Goal: Task Accomplishment & Management: Manage account settings

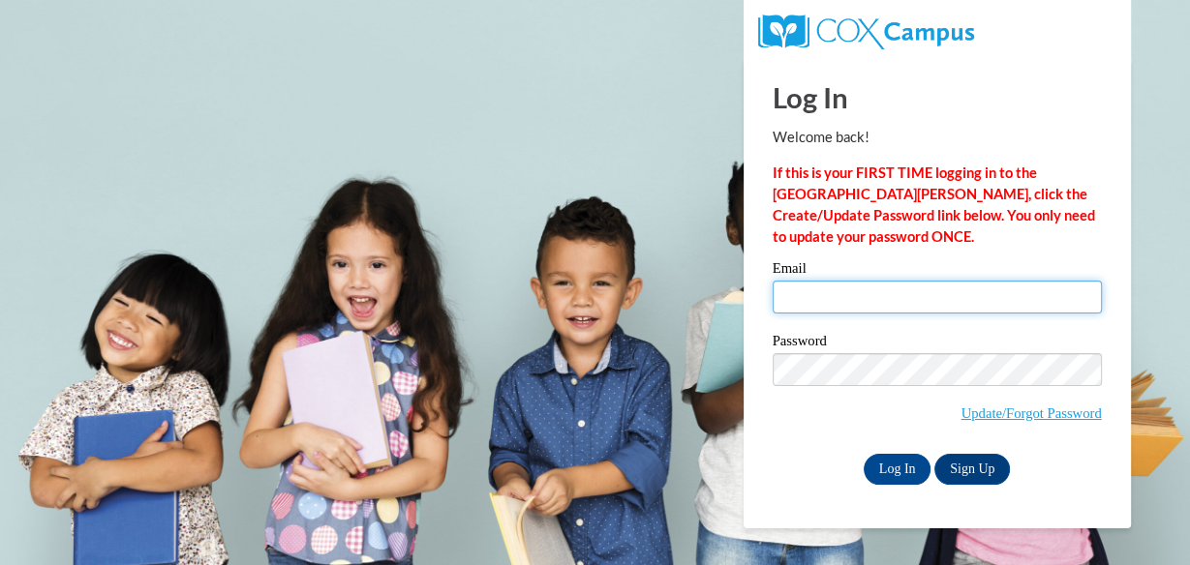
click at [841, 288] on input "Email" at bounding box center [936, 297] width 329 height 33
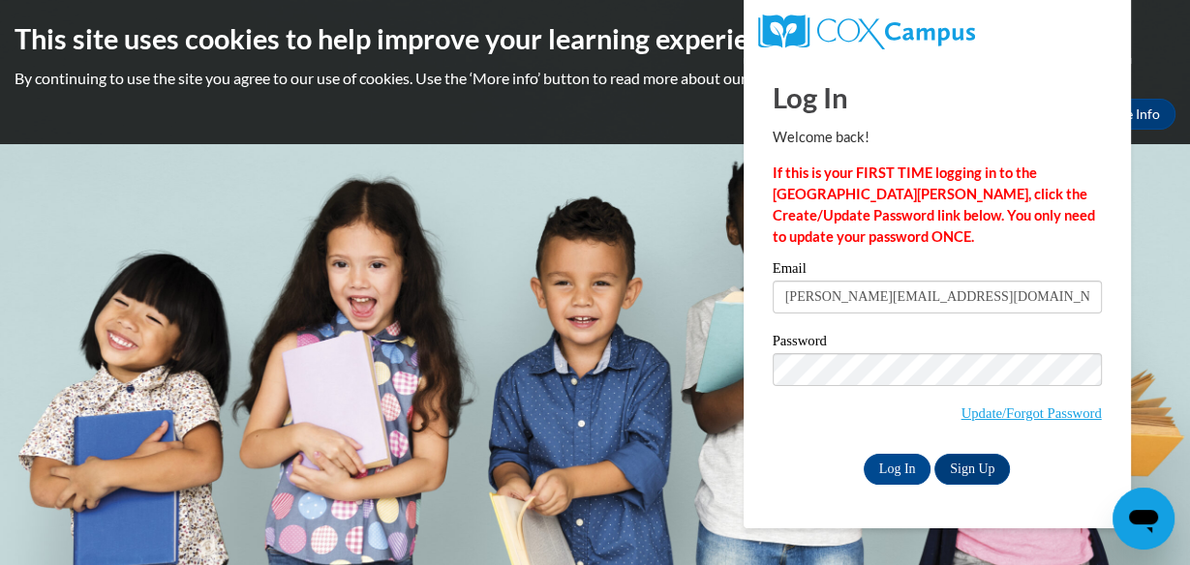
click at [846, 309] on input "gloria.b.thomas67@gmail.com" at bounding box center [936, 297] width 329 height 33
type input "gloria.b.thomas67@gmail.com"
click at [895, 459] on input "Log In" at bounding box center [897, 469] width 68 height 31
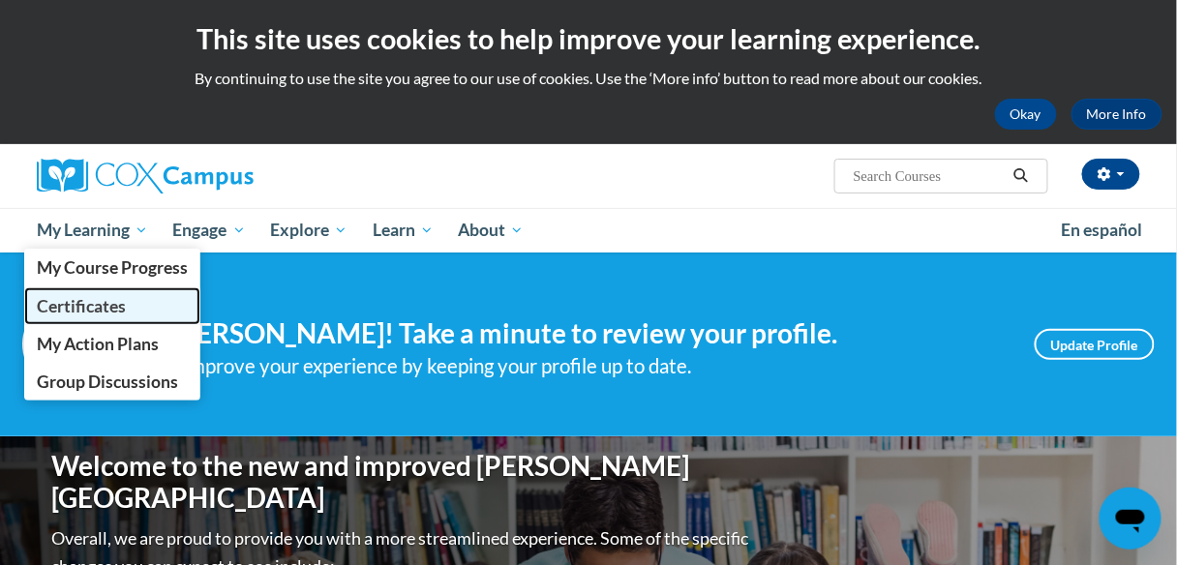
click at [73, 304] on span "Certificates" at bounding box center [81, 306] width 89 height 20
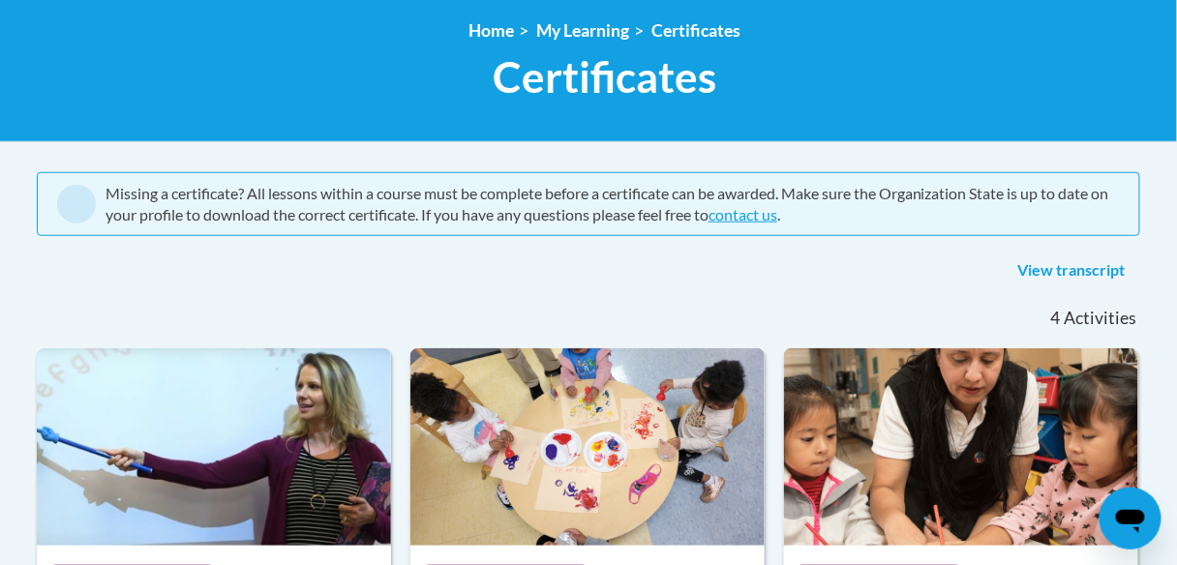
scroll to position [255, 0]
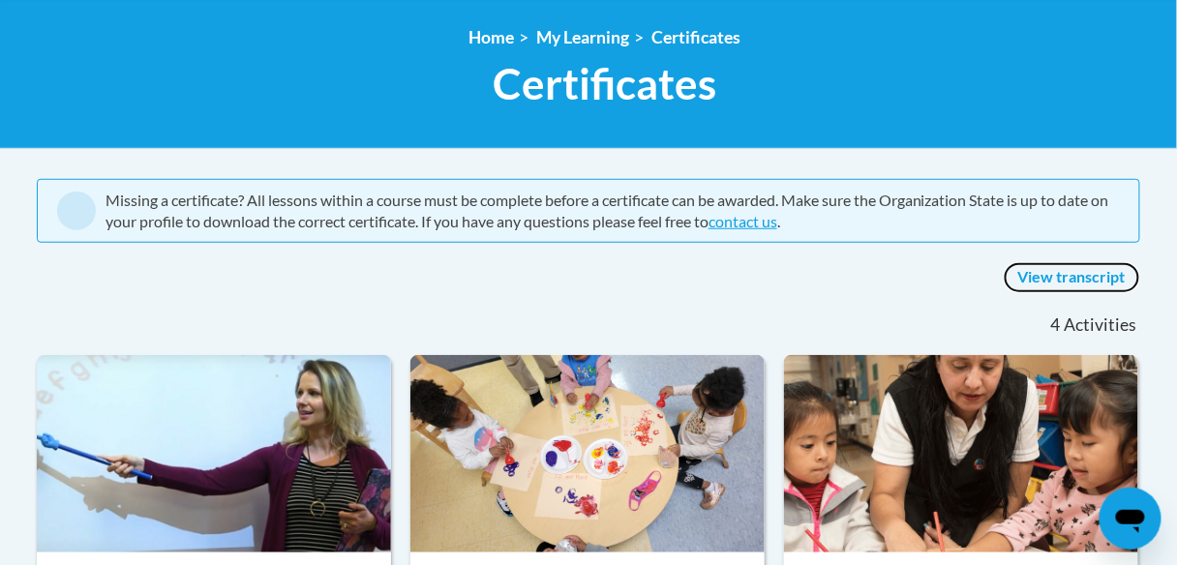
click at [1075, 279] on link "View transcript" at bounding box center [1072, 277] width 136 height 31
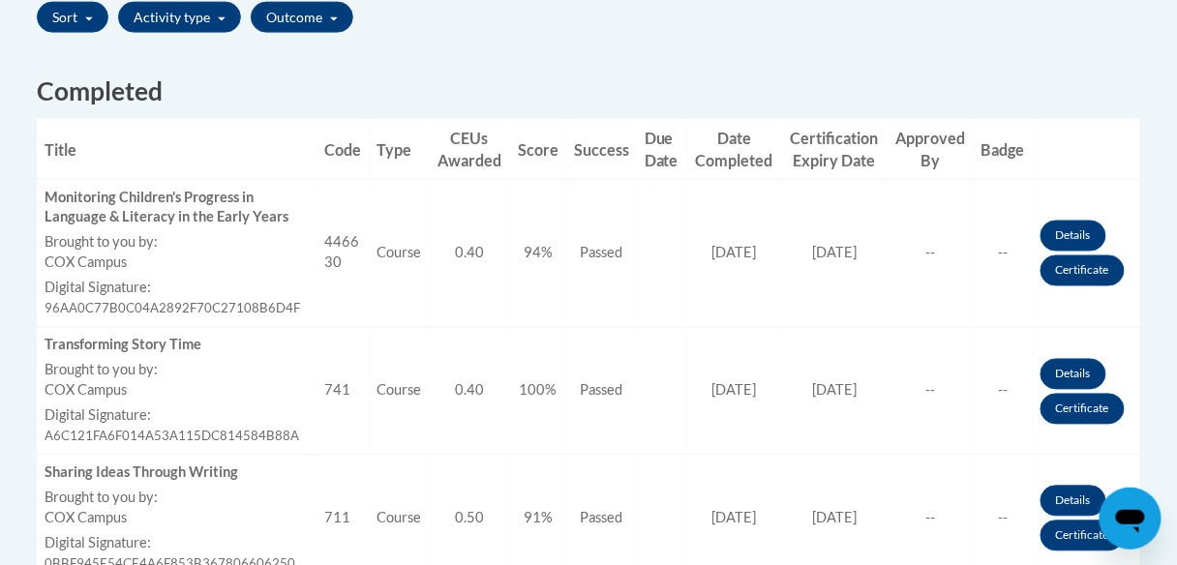
scroll to position [716, 0]
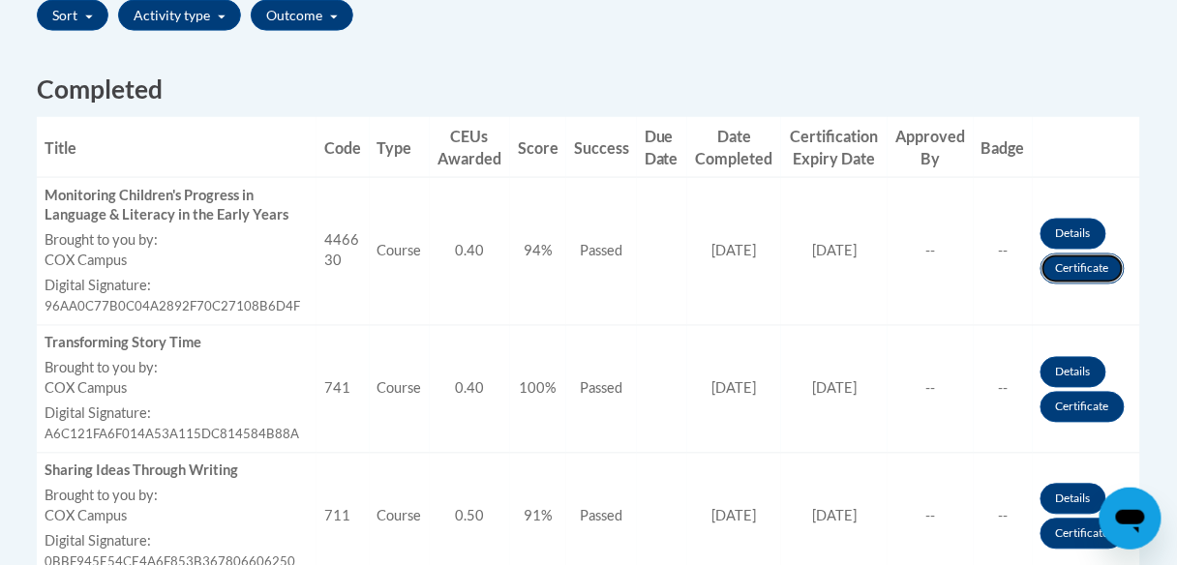
click at [1076, 263] on link "Certificate" at bounding box center [1083, 269] width 84 height 31
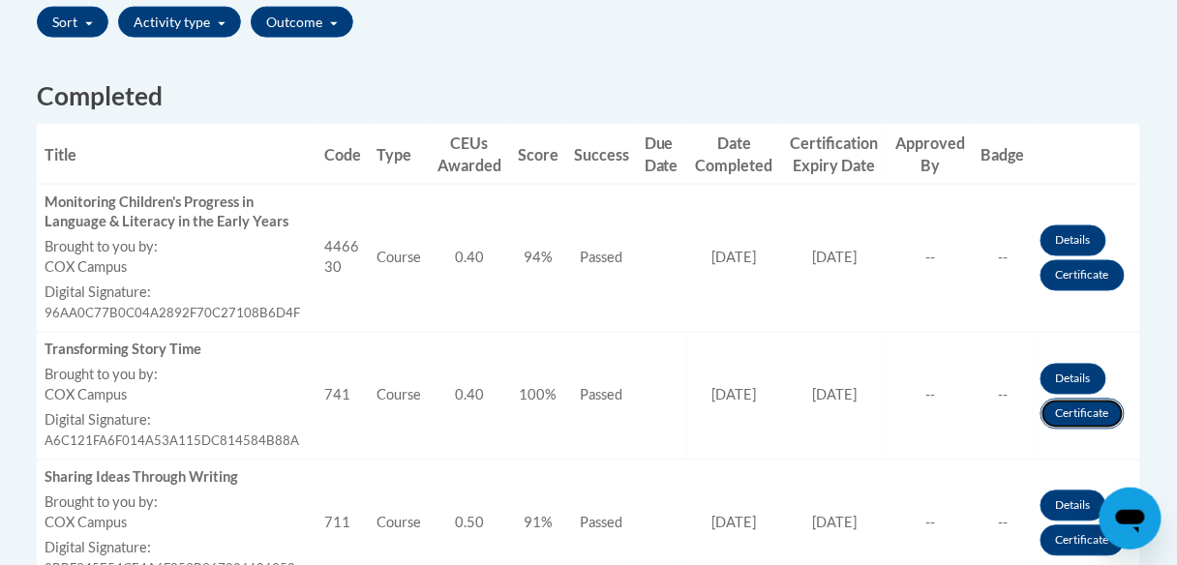
click at [1087, 409] on link "Certificate" at bounding box center [1083, 414] width 84 height 31
click at [1076, 533] on link "Certificate" at bounding box center [1083, 541] width 84 height 31
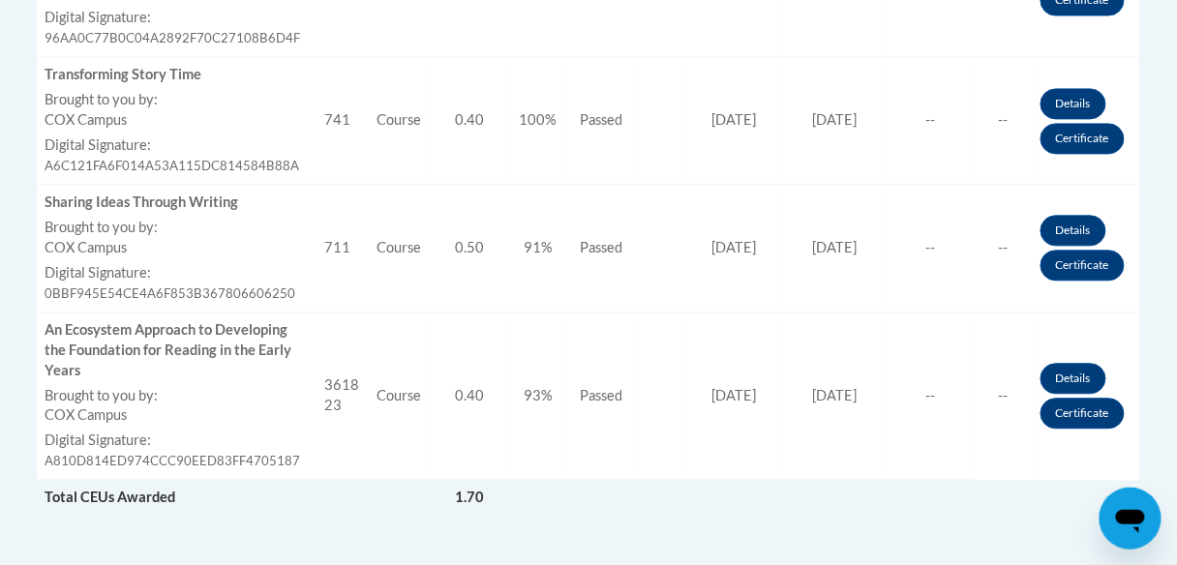
scroll to position [995, 0]
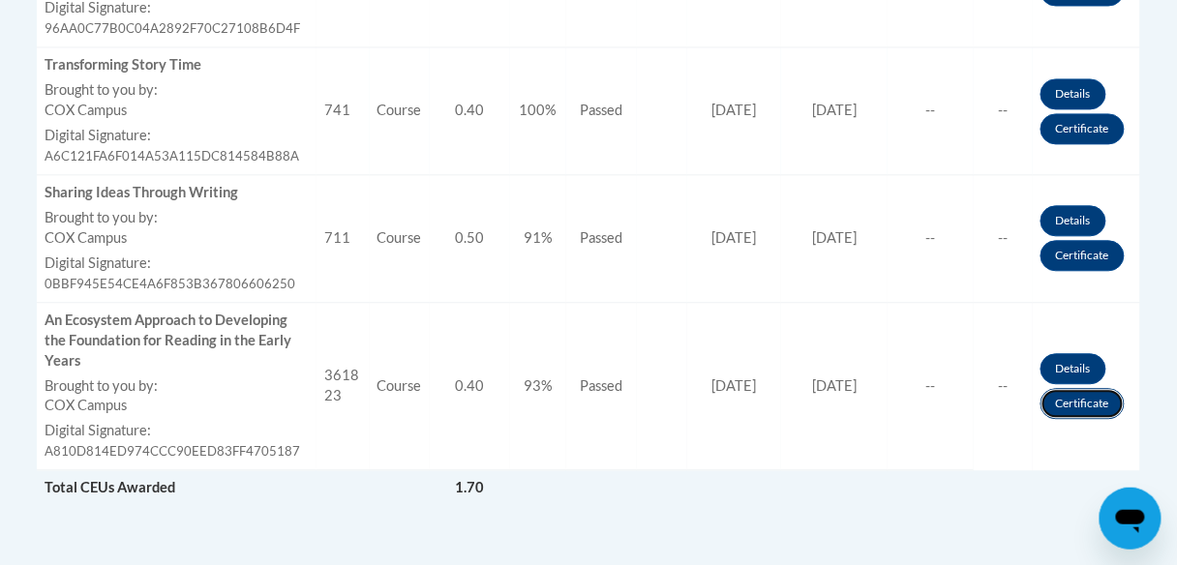
click at [1088, 393] on link "Certificate" at bounding box center [1083, 403] width 84 height 31
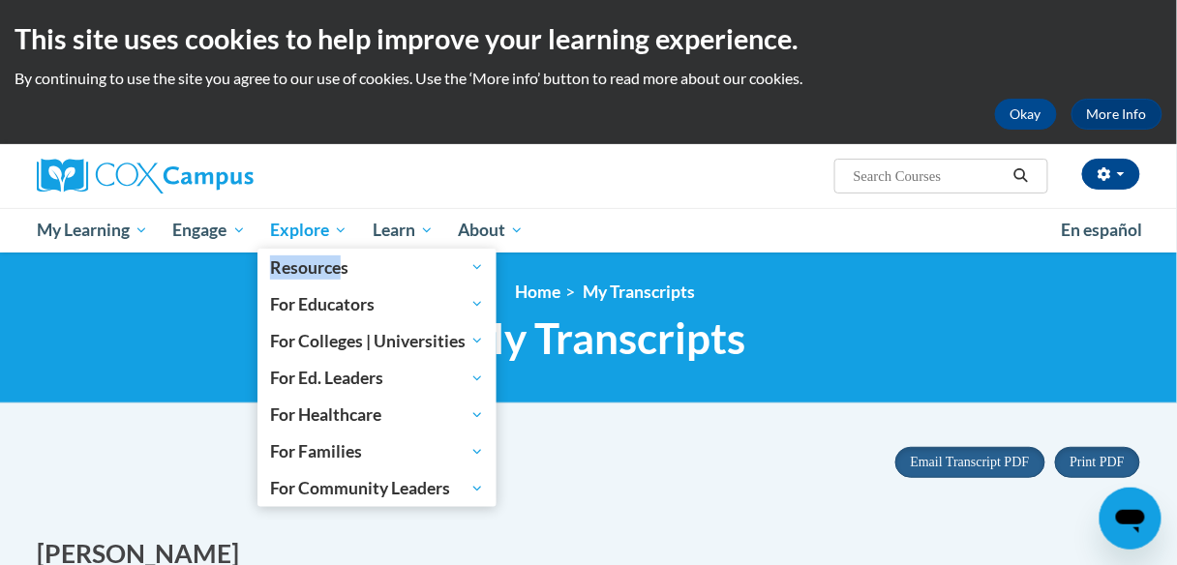
drag, startPoint x: 340, startPoint y: 252, endPoint x: 332, endPoint y: 237, distance: 16.5
click at [333, 237] on li "Explore Explore Resources Resources Course Resources Developmental Milestones E…" at bounding box center [308, 230] width 103 height 45
click at [332, 237] on span "Explore" at bounding box center [308, 230] width 77 height 23
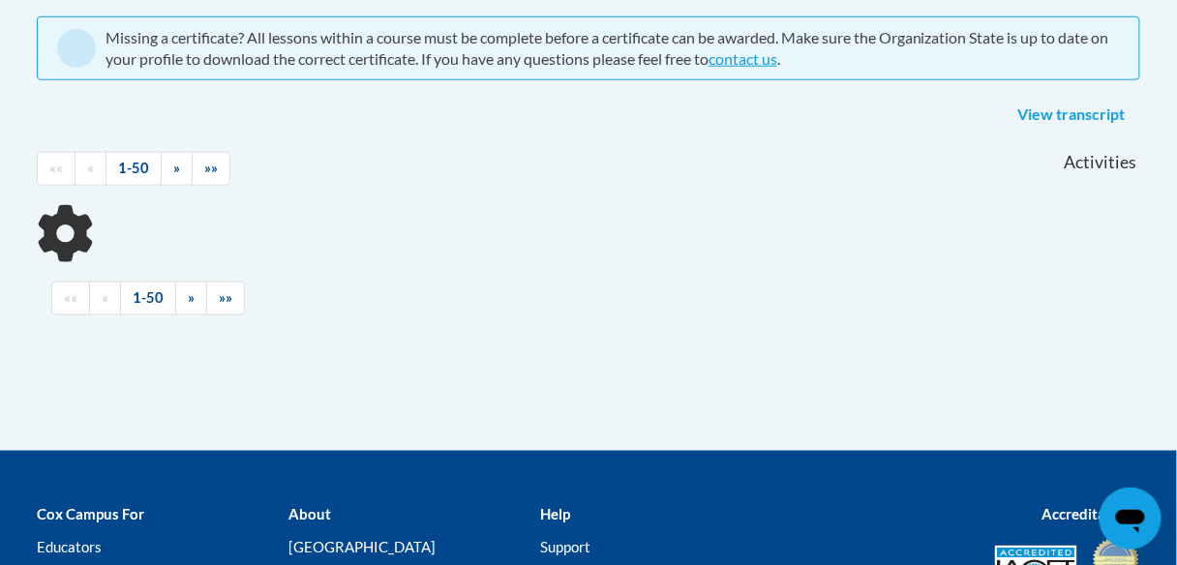
scroll to position [255, 0]
